Goal: Task Accomplishment & Management: Complete application form

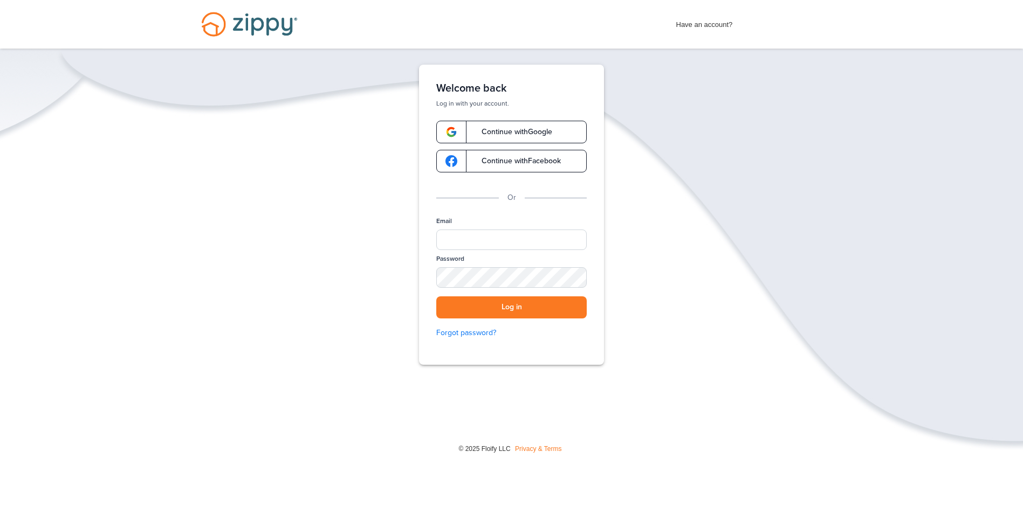
click at [494, 133] on span "Continue with Google" at bounding box center [511, 132] width 81 height 8
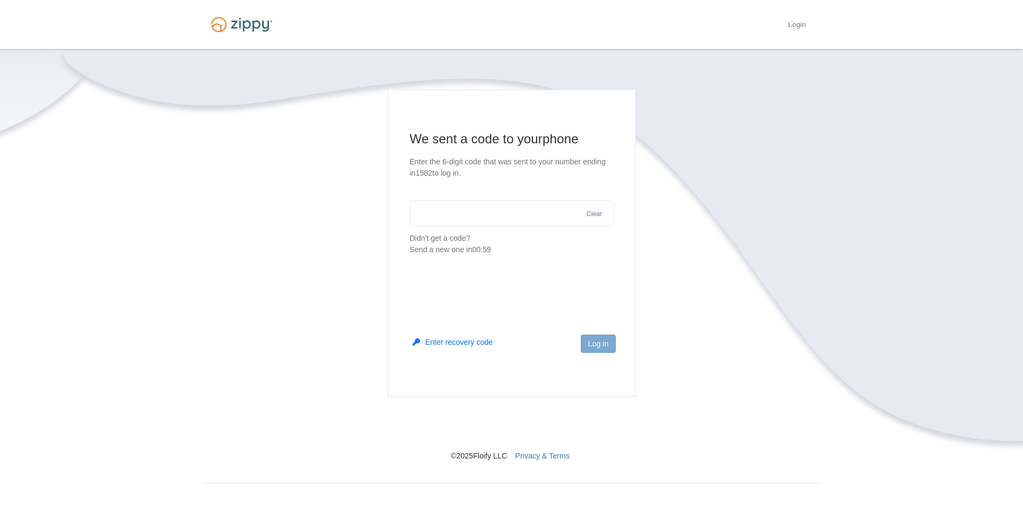
click at [506, 210] on input "text" at bounding box center [512, 214] width 204 height 26
type input "*"
type input "******"
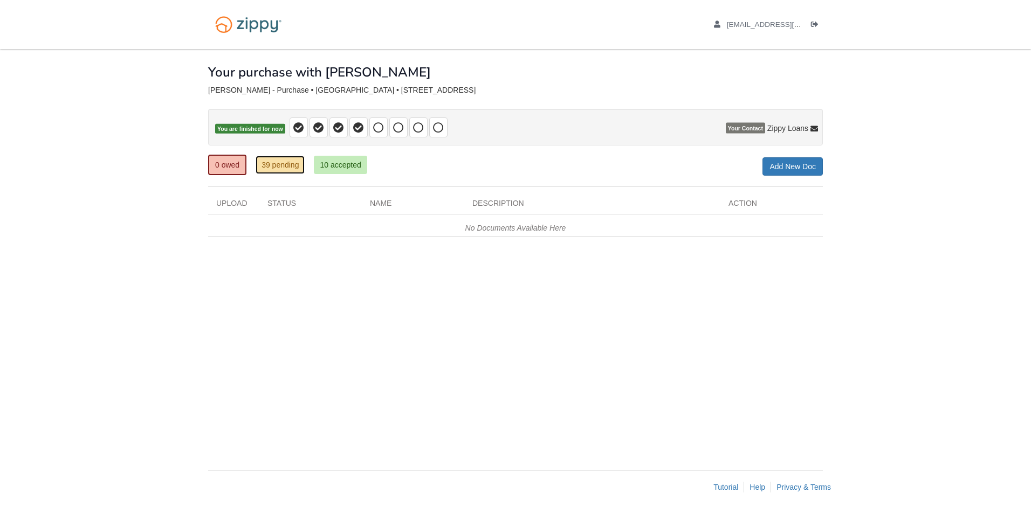
click at [299, 174] on link "39 pending" at bounding box center [280, 165] width 49 height 18
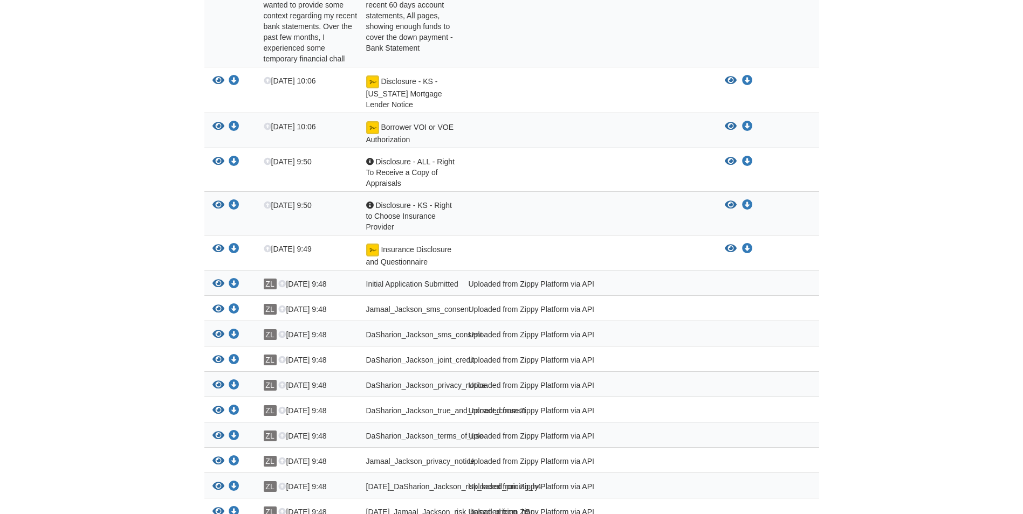
scroll to position [1028, 0]
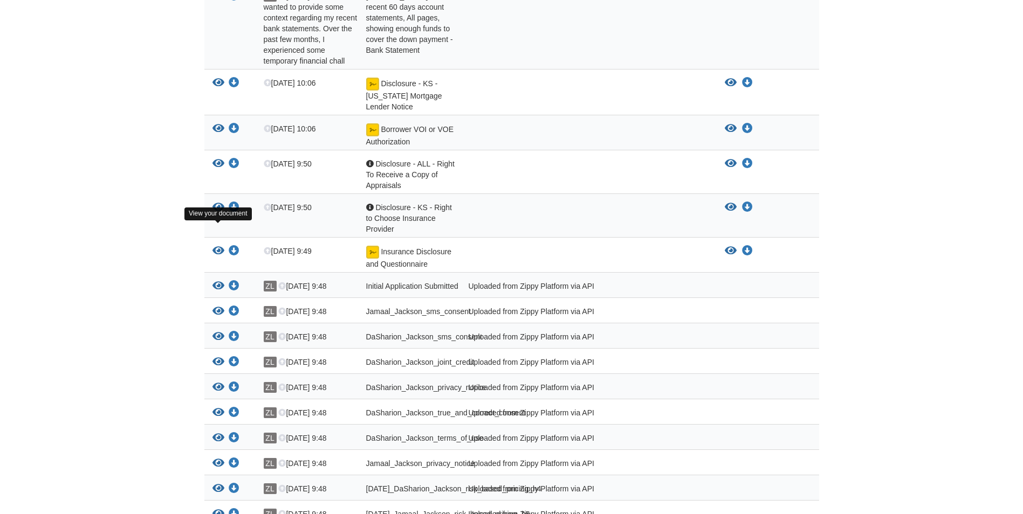
click at [222, 246] on icon "View Insurance Disclosure and Questionnaire" at bounding box center [218, 251] width 12 height 11
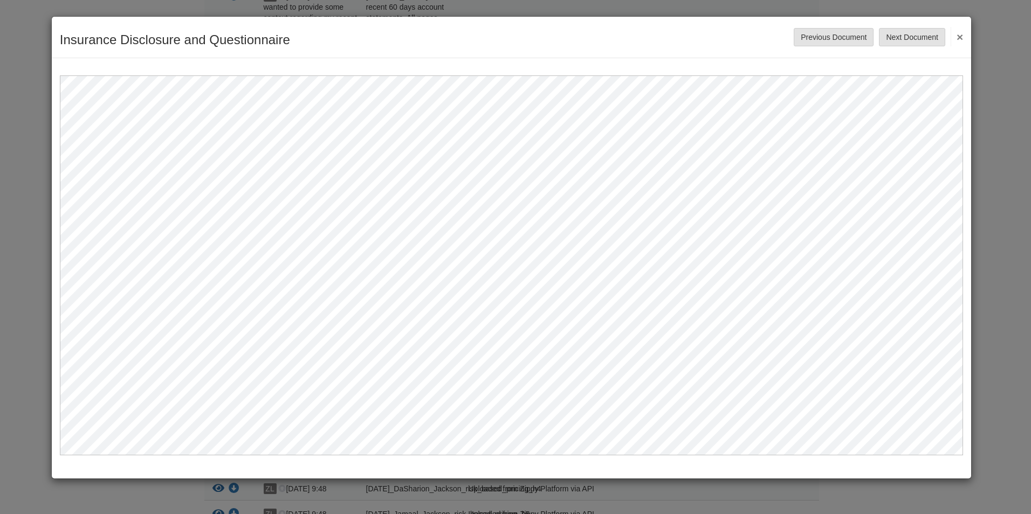
click at [965, 33] on div "Insurance Disclosure and Questionnaire Save Cancel Previous Document Next Docum…" at bounding box center [511, 38] width 919 height 42
click at [966, 33] on div "Insurance Disclosure and Questionnaire Save Cancel Previous Document Next Docum…" at bounding box center [511, 38] width 919 height 42
click at [983, 31] on div "Insurance Disclosure and Questionnaire Save Cancel Previous Document Next Docum…" at bounding box center [515, 257] width 1031 height 514
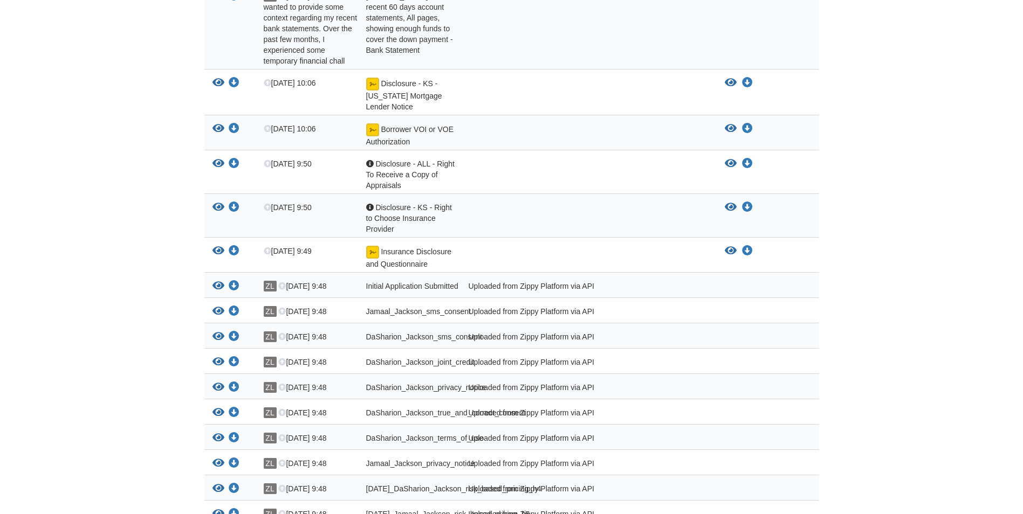
scroll to position [974, 0]
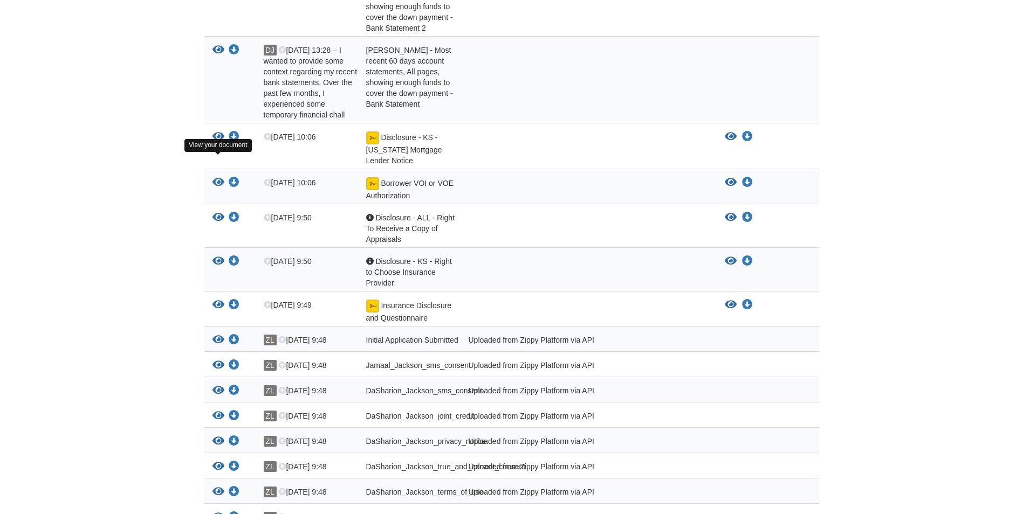
click at [219, 177] on icon "View Borrower VOI or VOE Authorization" at bounding box center [218, 182] width 12 height 11
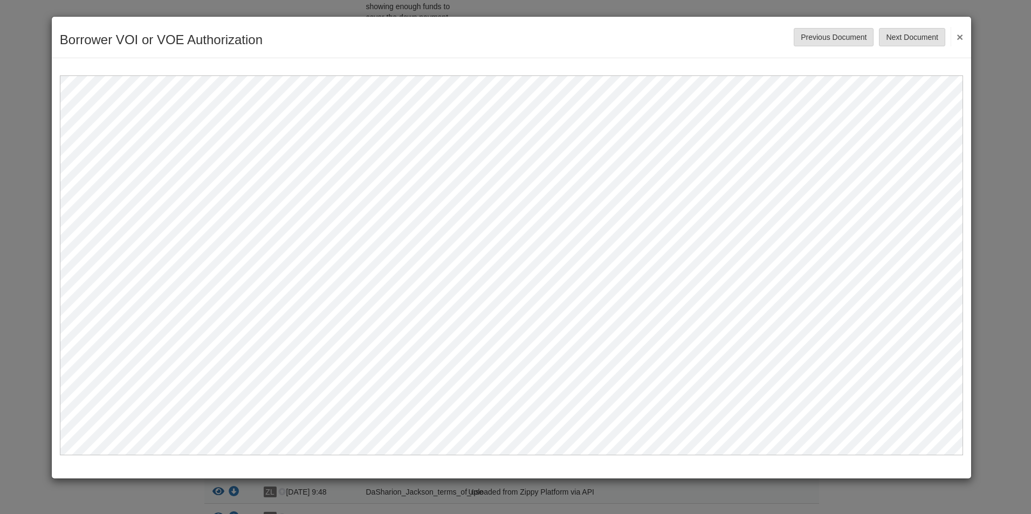
click at [958, 33] on button "×" at bounding box center [956, 36] width 12 height 19
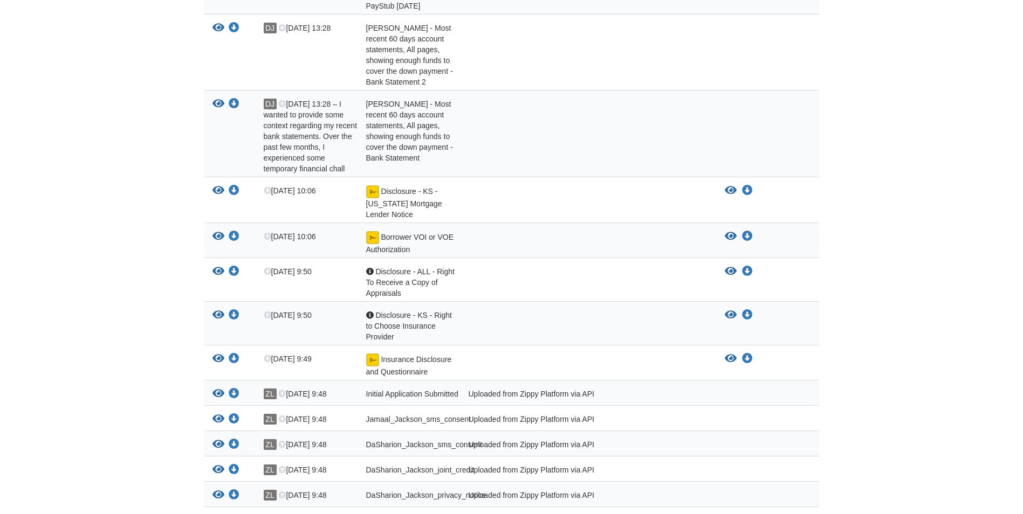
scroll to position [866, 0]
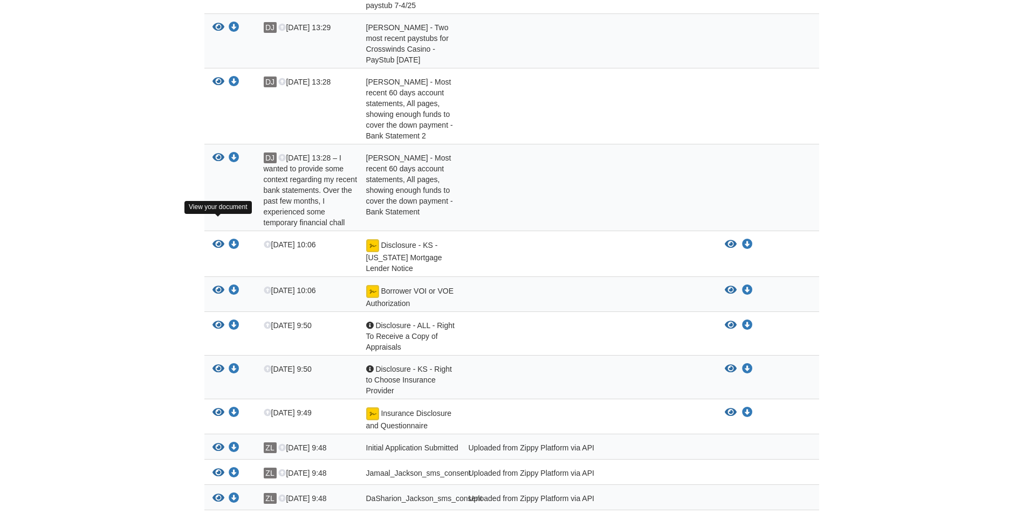
click at [218, 239] on icon "View Disclosure - KS - Kansas Mortgage Lender Notice" at bounding box center [218, 244] width 12 height 11
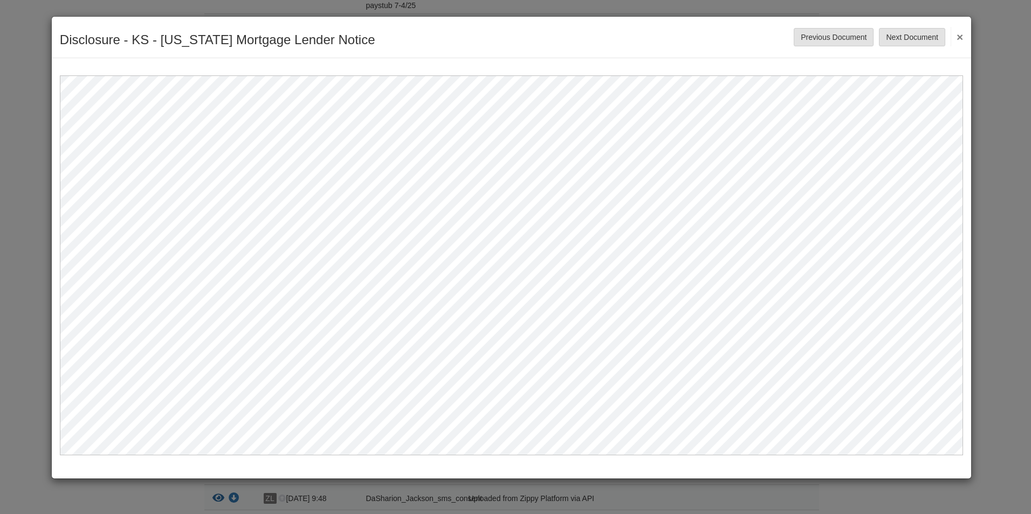
click at [957, 41] on button "×" at bounding box center [956, 36] width 12 height 19
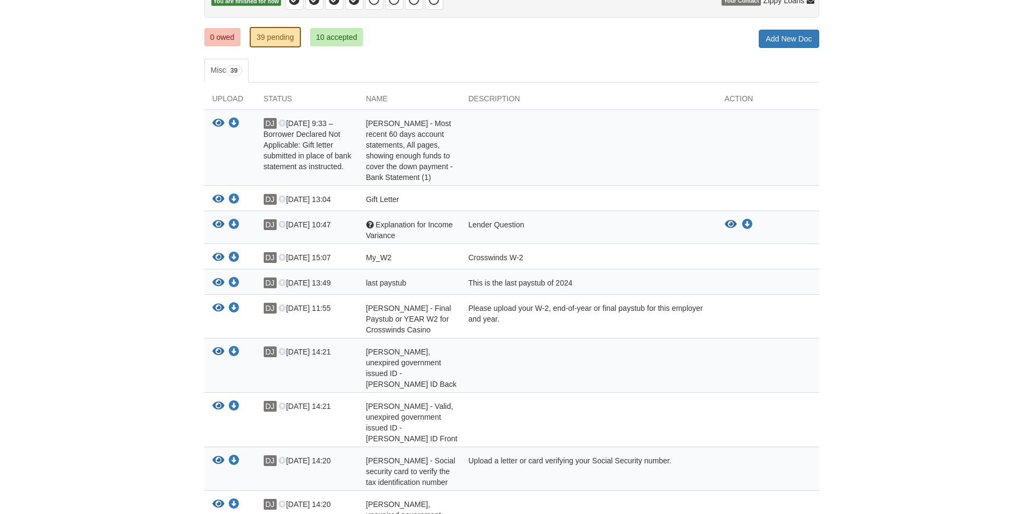
scroll to position [0, 0]
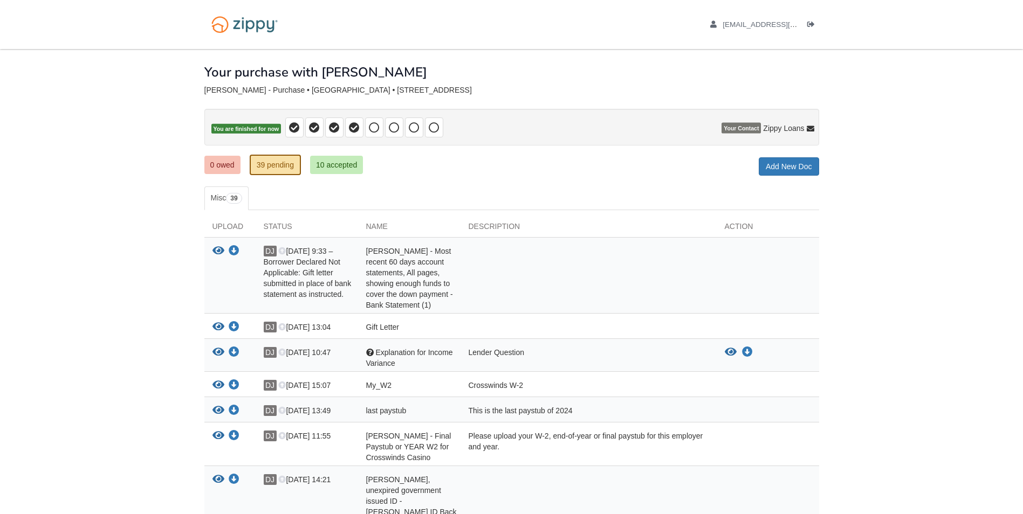
click at [309, 73] on h1 "Your purchase with [PERSON_NAME]" at bounding box center [315, 72] width 223 height 14
click at [762, 22] on span "[EMAIL_ADDRESS][DOMAIN_NAME]" at bounding box center [783, 24] width 123 height 8
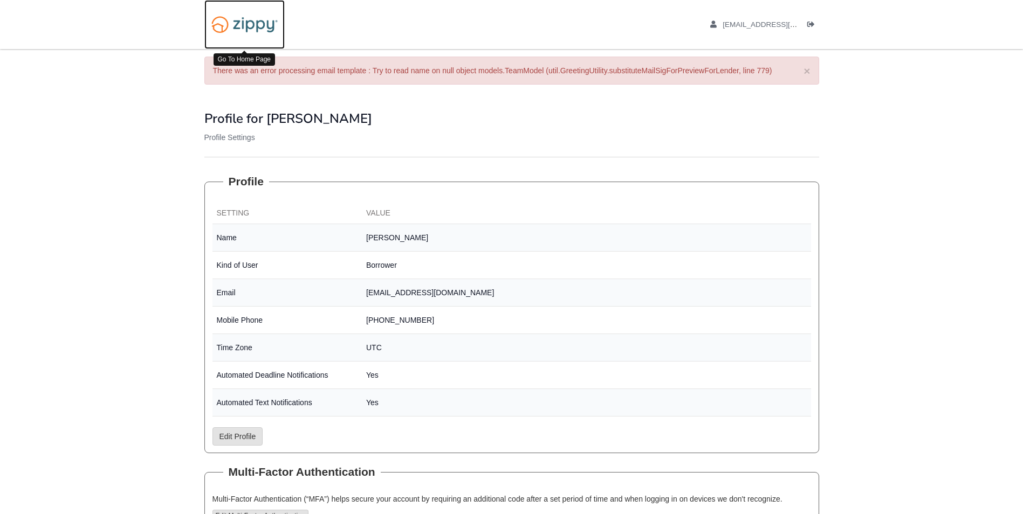
click at [242, 15] on img at bounding box center [244, 24] width 80 height 27
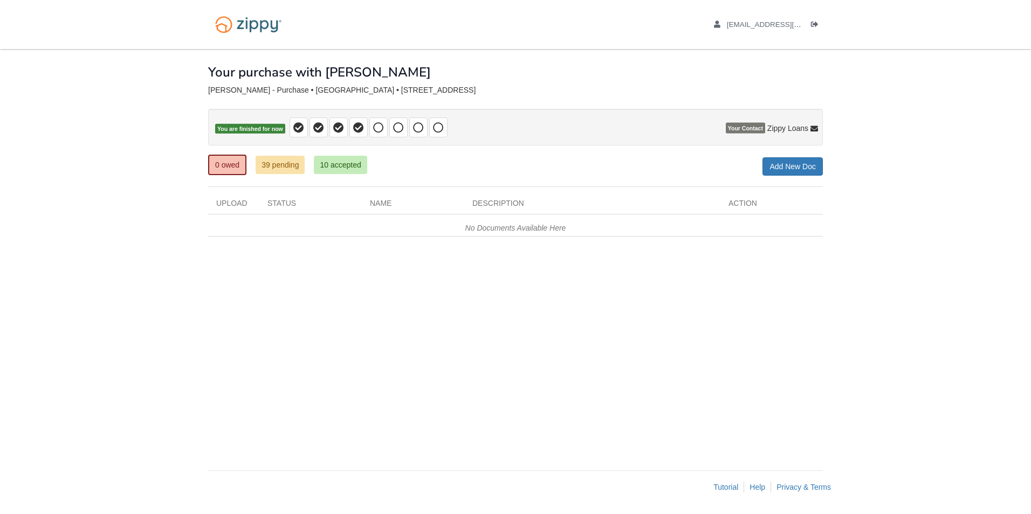
click at [814, 130] on icon at bounding box center [814, 130] width 8 height 8
click at [815, 127] on icon at bounding box center [814, 130] width 8 height 8
click at [739, 125] on span "Your Contact" at bounding box center [745, 128] width 39 height 11
click at [740, 128] on span "Your Contact" at bounding box center [745, 128] width 39 height 11
click at [799, 126] on span "Zippy Loans" at bounding box center [787, 128] width 41 height 11
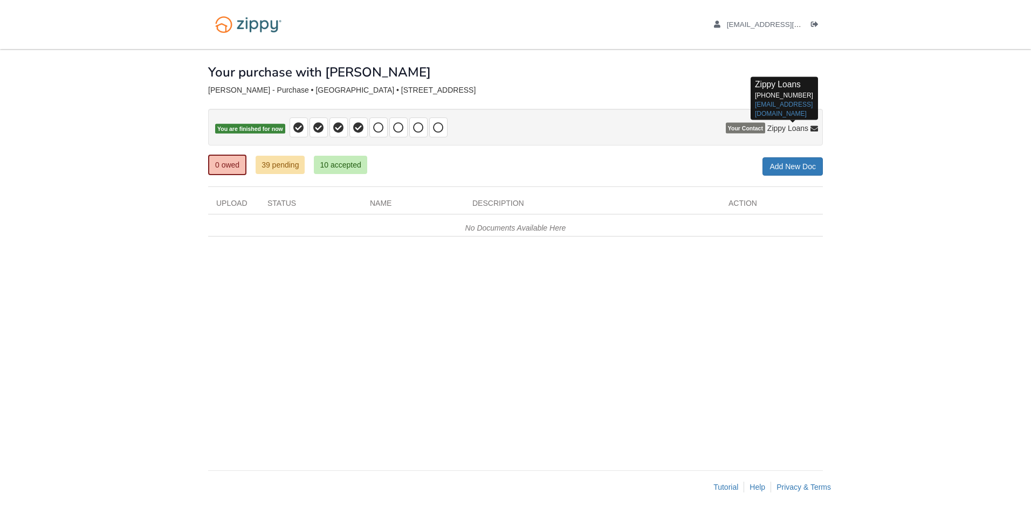
click at [761, 94] on p "Zippy Loans 512-975-2947 zippyguide@zippymh.com" at bounding box center [784, 99] width 59 height 40
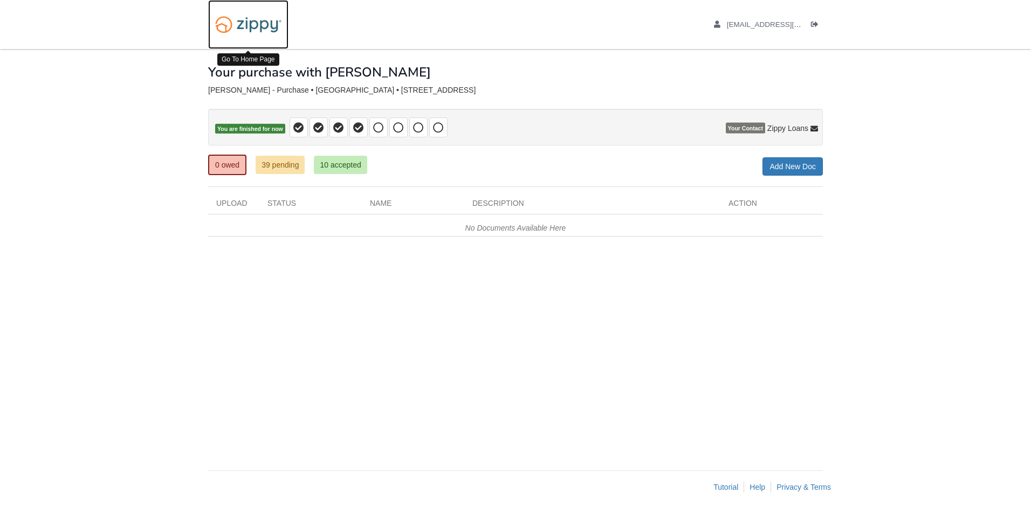
click at [227, 18] on img at bounding box center [248, 24] width 80 height 27
click at [336, 162] on link "10 accepted" at bounding box center [340, 165] width 53 height 18
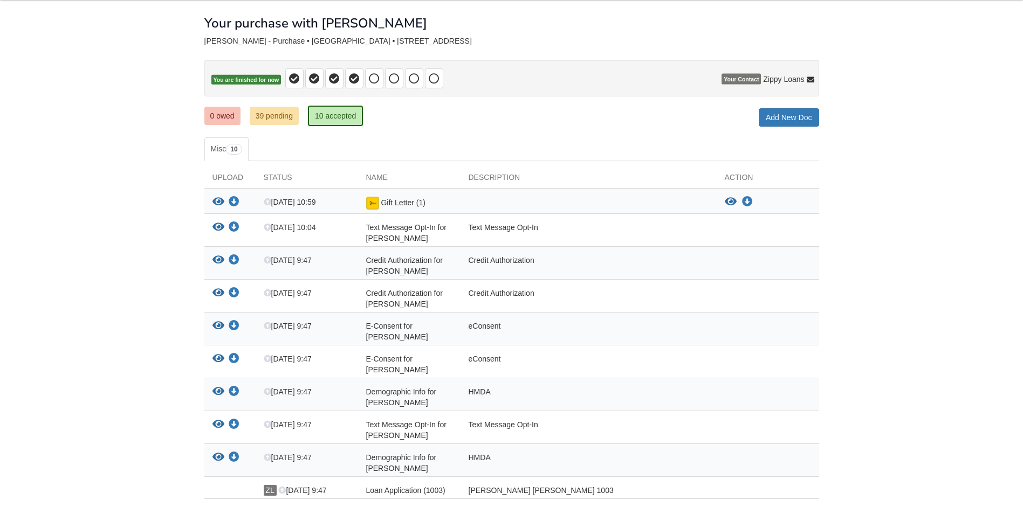
scroll to position [54, 0]
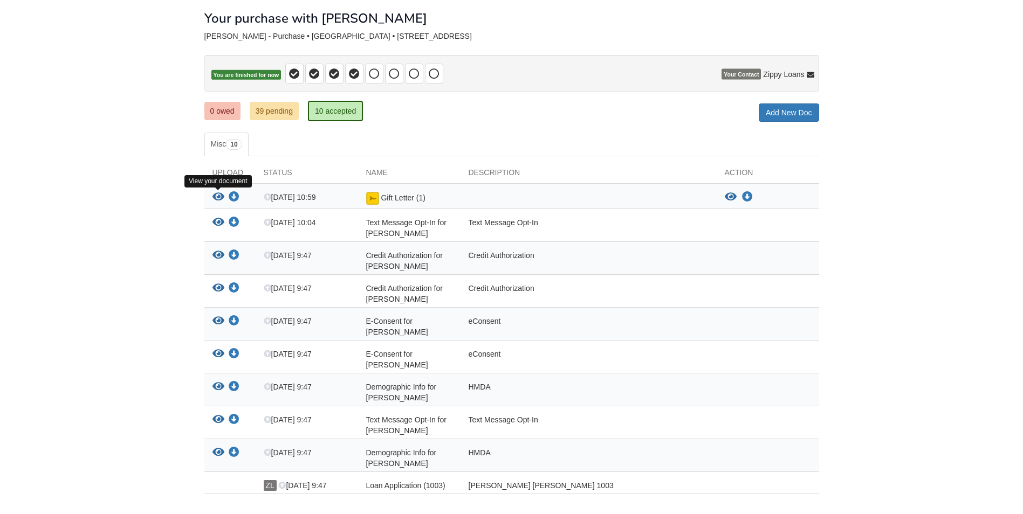
click at [216, 195] on icon "View Gift Letter (1)" at bounding box center [218, 197] width 12 height 11
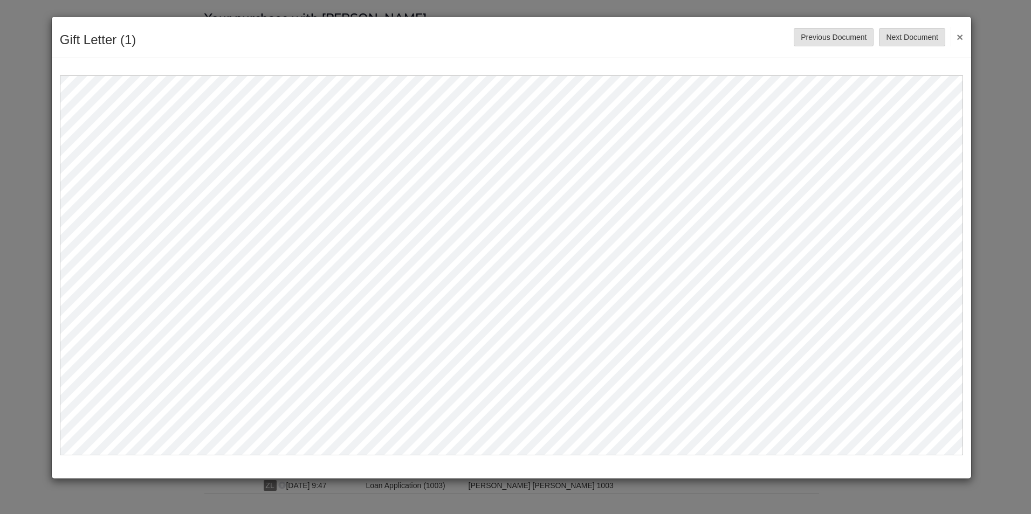
click at [951, 32] on div "Previous Document Next Document ×" at bounding box center [878, 37] width 169 height 18
click at [956, 32] on button "×" at bounding box center [956, 36] width 12 height 19
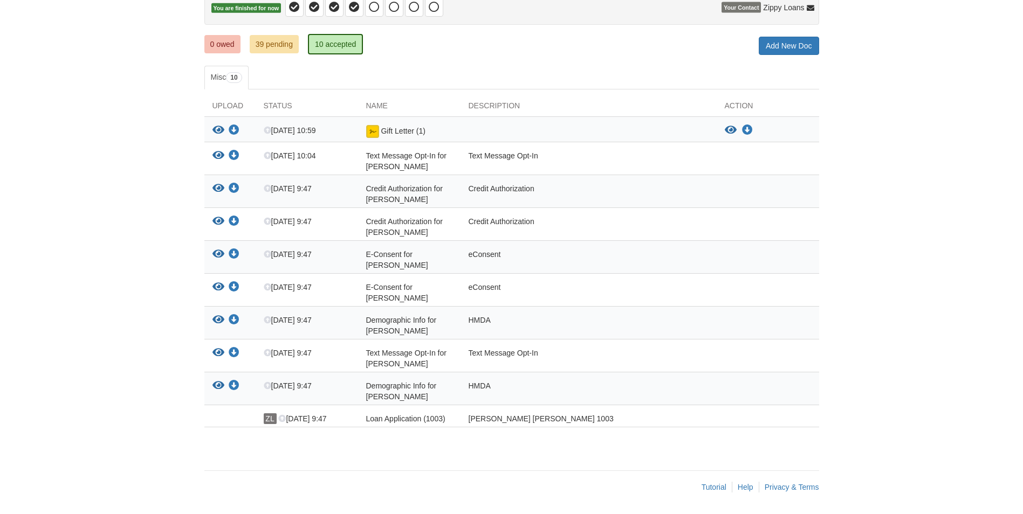
scroll to position [142, 0]
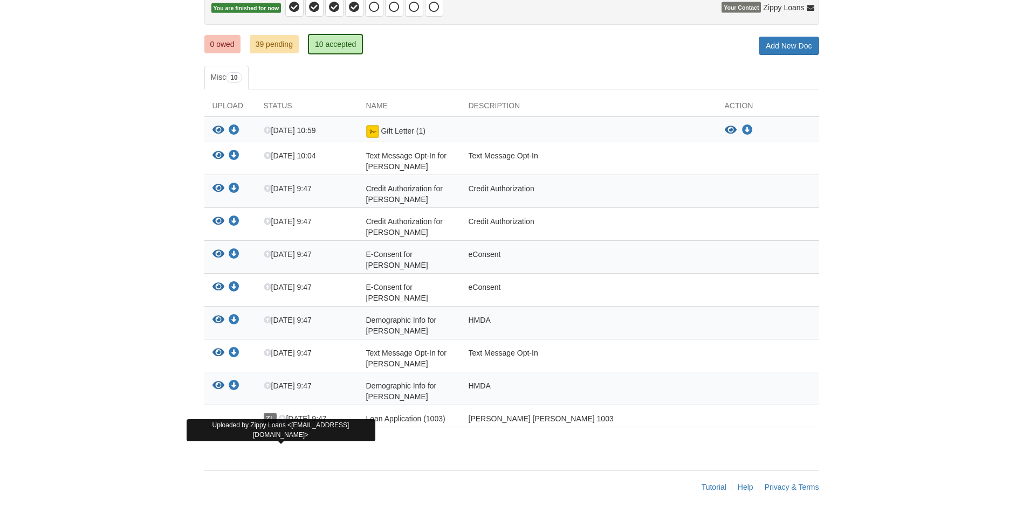
click at [271, 417] on span "ZL" at bounding box center [270, 418] width 13 height 11
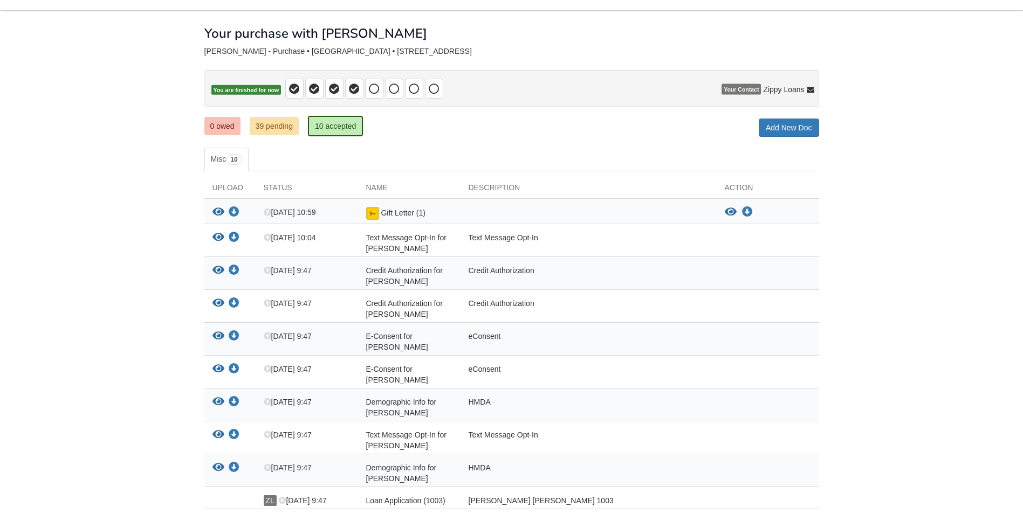
scroll to position [35, 0]
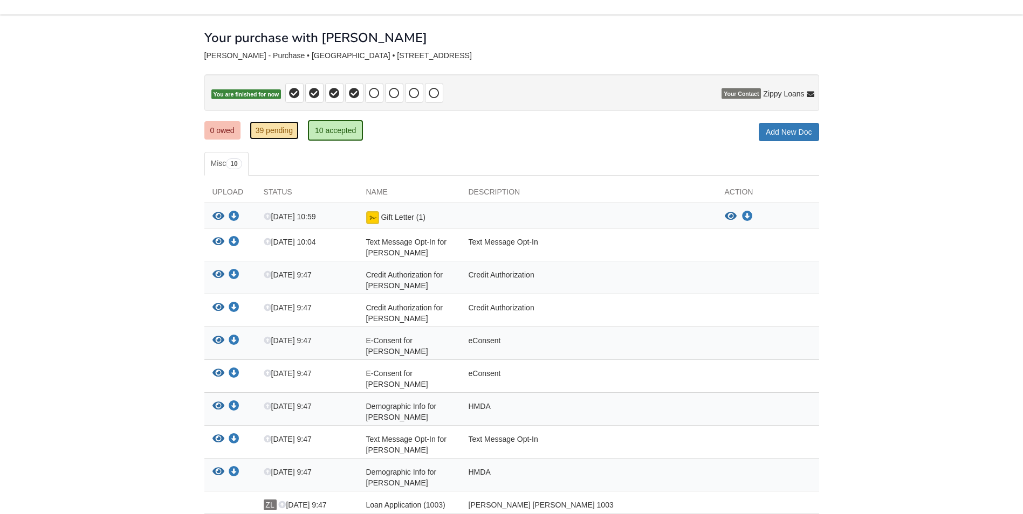
click at [263, 133] on link "39 pending" at bounding box center [274, 130] width 49 height 18
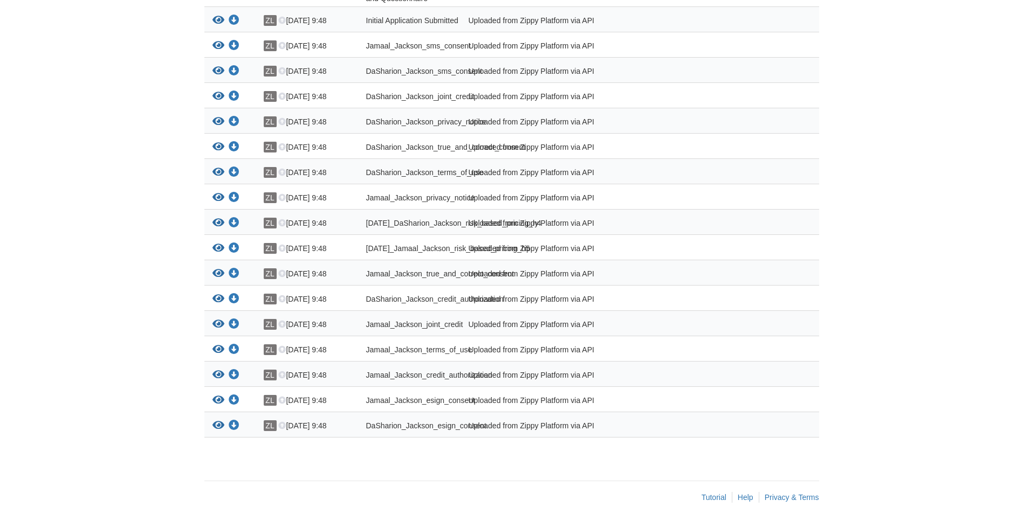
scroll to position [1298, 0]
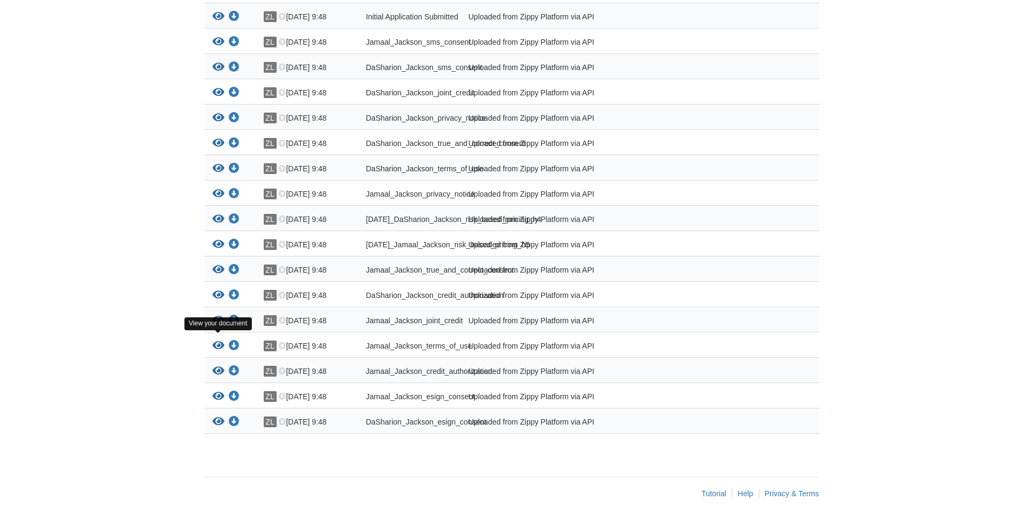
click at [219, 341] on icon "View Jamaal_Jackson_terms_of_use" at bounding box center [218, 346] width 12 height 11
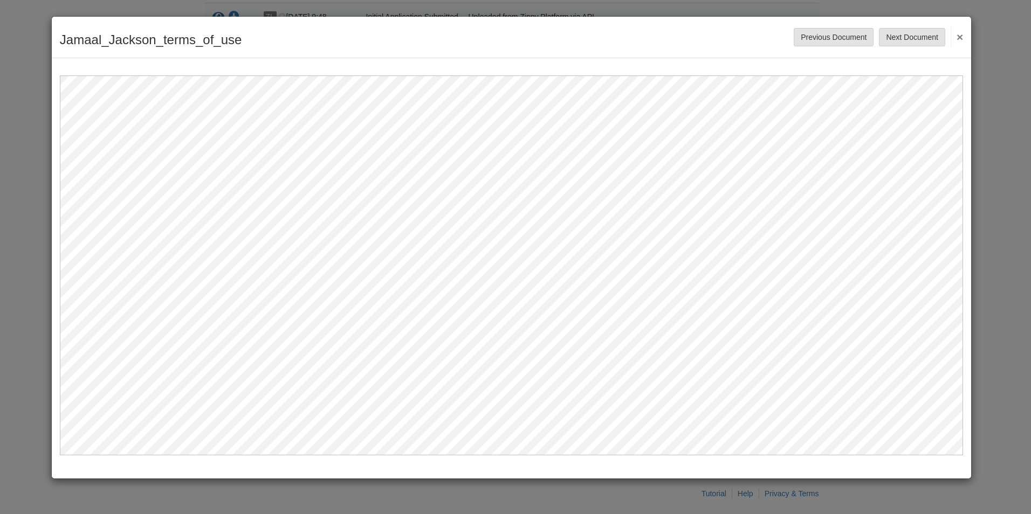
click at [954, 37] on button "×" at bounding box center [956, 36] width 12 height 19
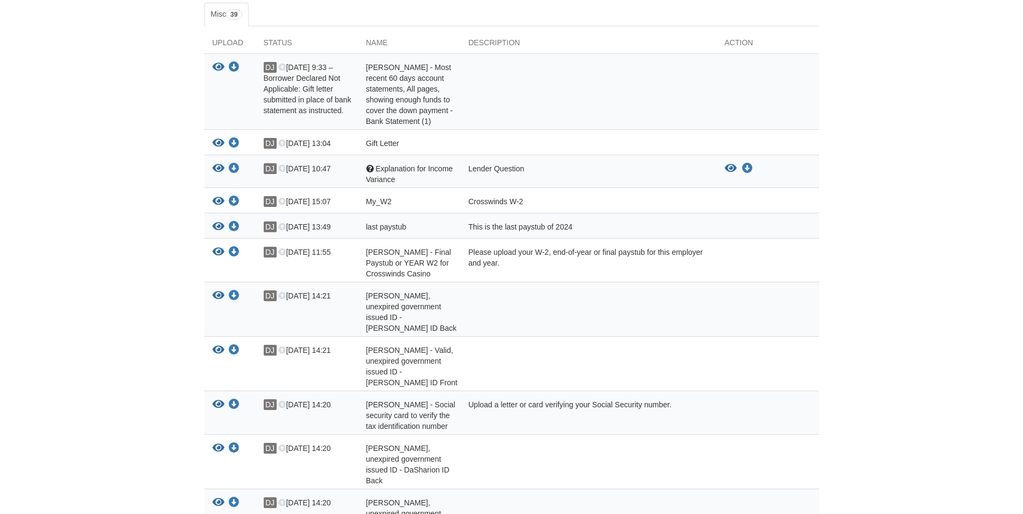
scroll to position [165, 0]
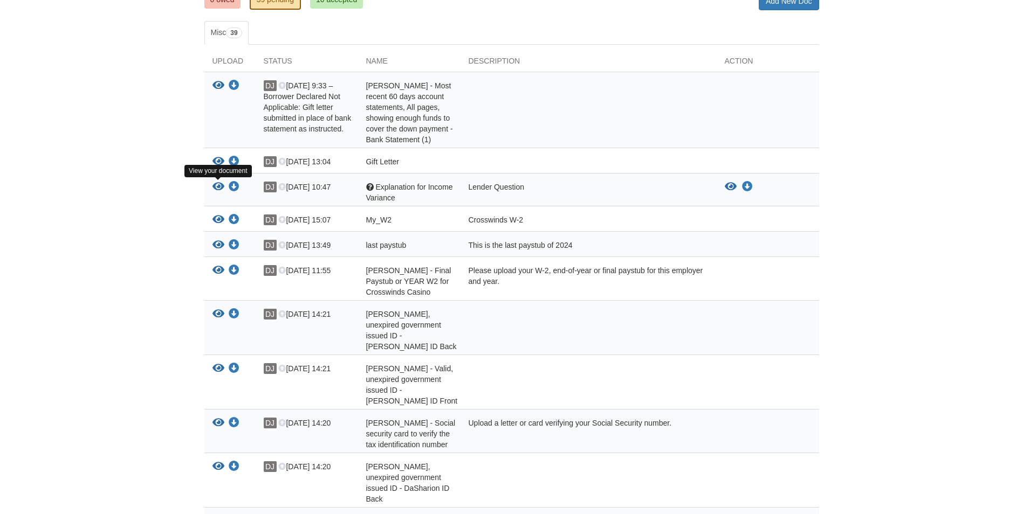
click at [213, 183] on icon "View Explanation for Income Variance" at bounding box center [218, 187] width 12 height 11
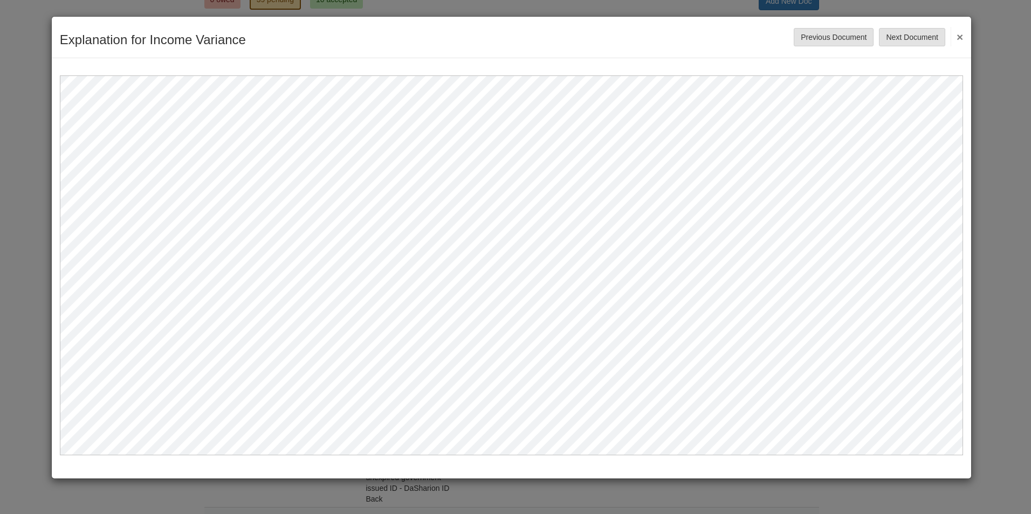
click at [961, 31] on button "×" at bounding box center [956, 36] width 12 height 19
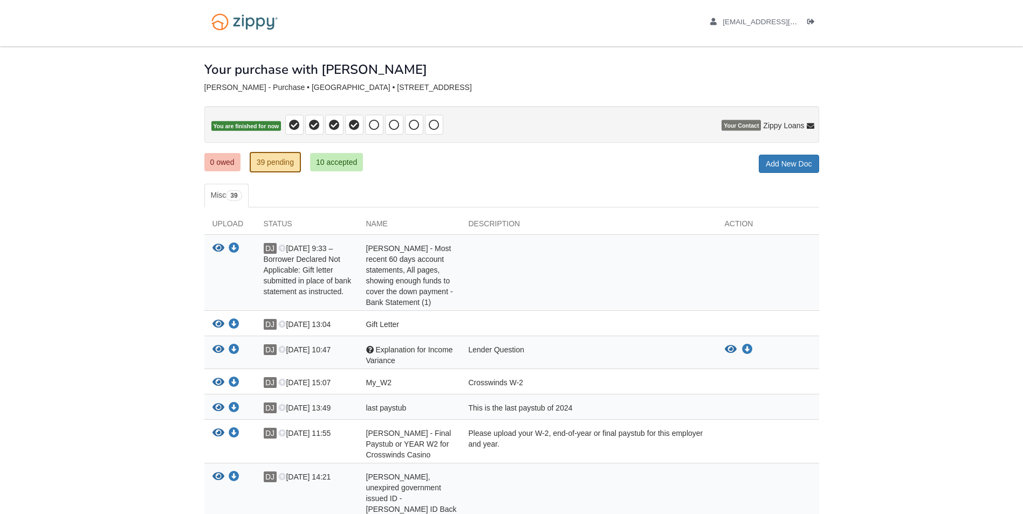
scroll to position [0, 0]
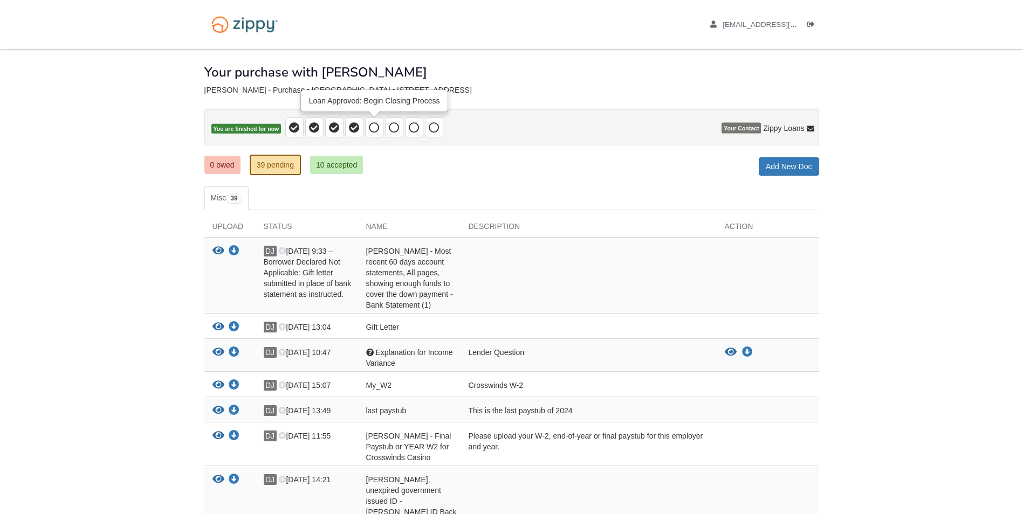
click at [367, 128] on span at bounding box center [374, 128] width 18 height 20
click at [390, 127] on icon at bounding box center [394, 127] width 11 height 11
click at [409, 130] on icon at bounding box center [414, 127] width 11 height 11
click at [431, 131] on icon at bounding box center [434, 127] width 11 height 11
